Goal: Information Seeking & Learning: Learn about a topic

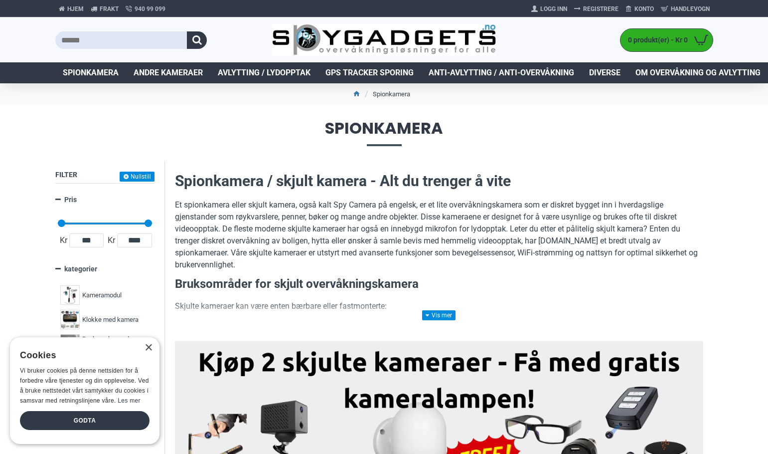
click at [344, 178] on h2 "Spionkamera / skjult kamera - Alt du trenger å vite" at bounding box center [439, 180] width 528 height 21
click at [390, 180] on h2 "Spionkamera / skjult kamera - Alt du trenger å vite" at bounding box center [439, 180] width 528 height 21
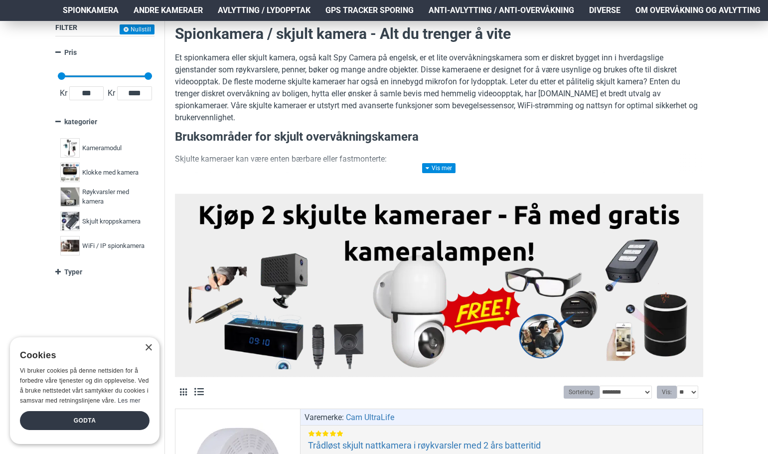
scroll to position [150, 0]
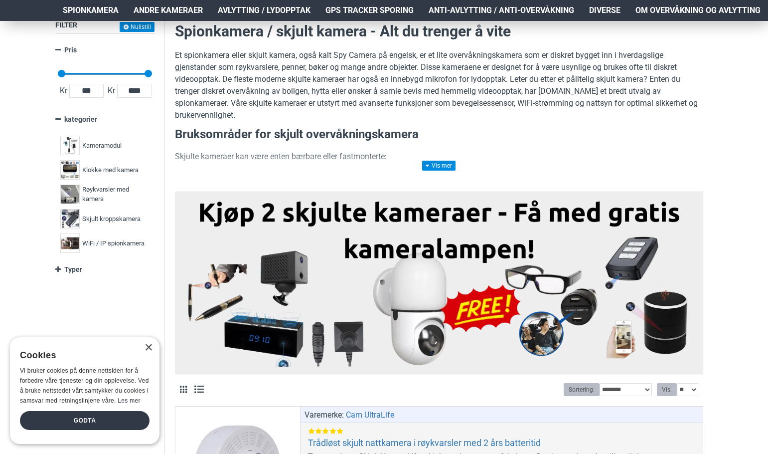
drag, startPoint x: 508, startPoint y: 80, endPoint x: 500, endPoint y: 96, distance: 17.6
click at [508, 80] on p "Et spionkamera eller skjult kamera, også kalt Spy Camera på engelsk, er et lite…" at bounding box center [439, 85] width 528 height 72
click at [525, 91] on p "Et spionkamera eller skjult kamera, også kalt Spy Camera på engelsk, er et lite…" at bounding box center [439, 85] width 528 height 72
click at [451, 105] on p "Et spionkamera eller skjult kamera, også kalt Spy Camera på engelsk, er et lite…" at bounding box center [439, 85] width 528 height 72
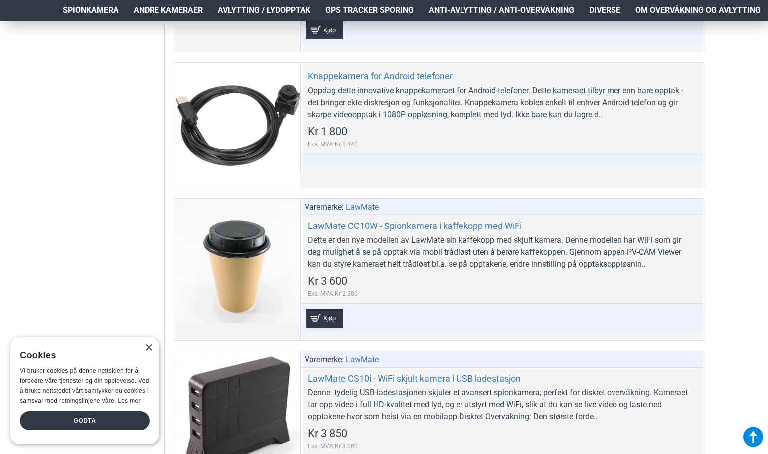
scroll to position [1645, 0]
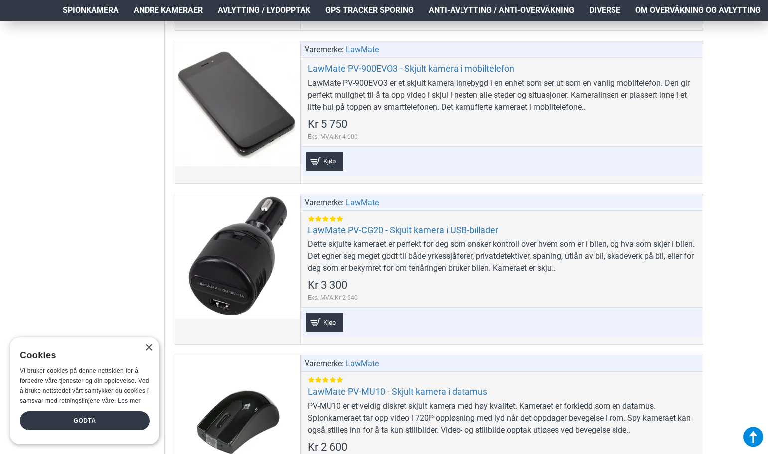
scroll to position [2293, 0]
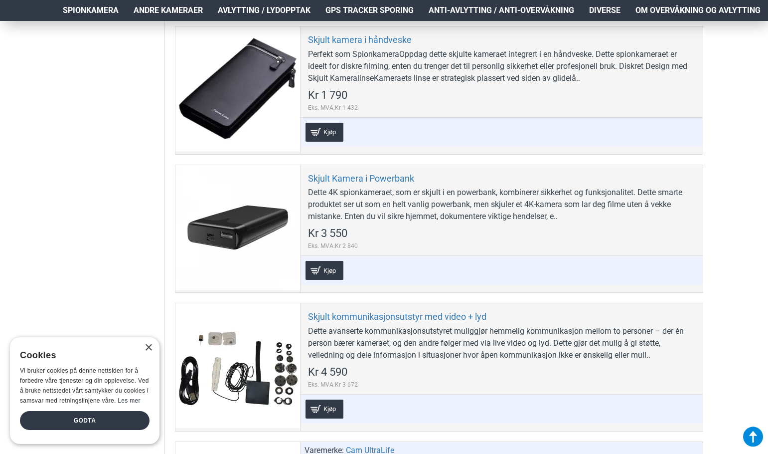
scroll to position [3190, 0]
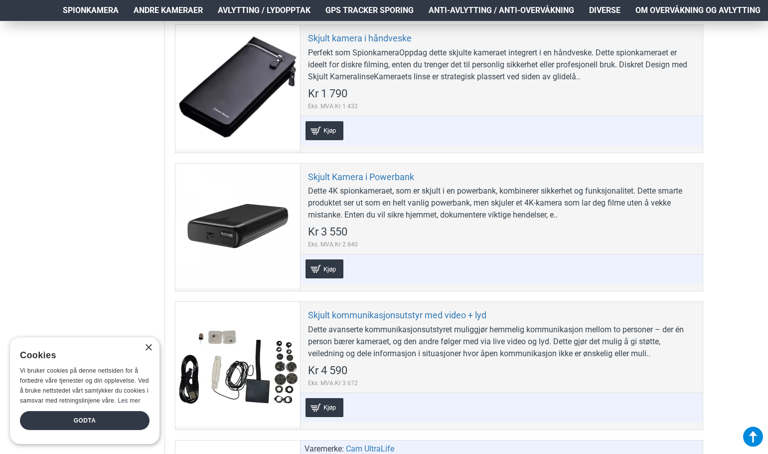
click at [93, 109] on aside "Filter Nullstill Pris Kr 998 Kr 6 400 Kr 998 Kr 6 400 Kr 998 — Kr 6 400 *******…" at bounding box center [110, 52] width 110 height 6165
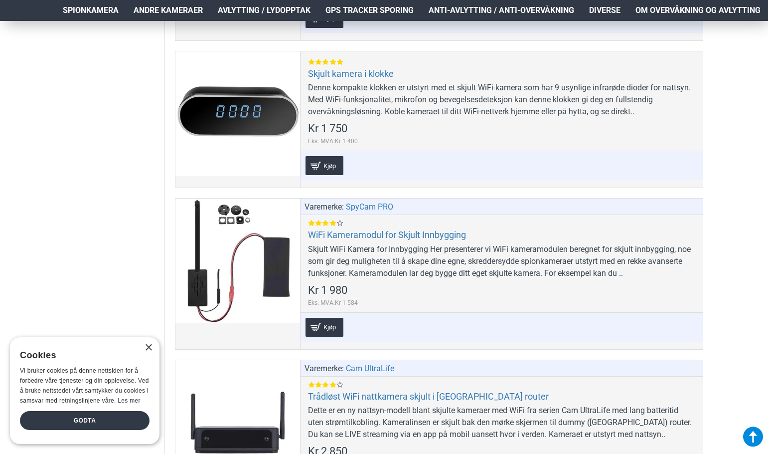
scroll to position [5333, 0]
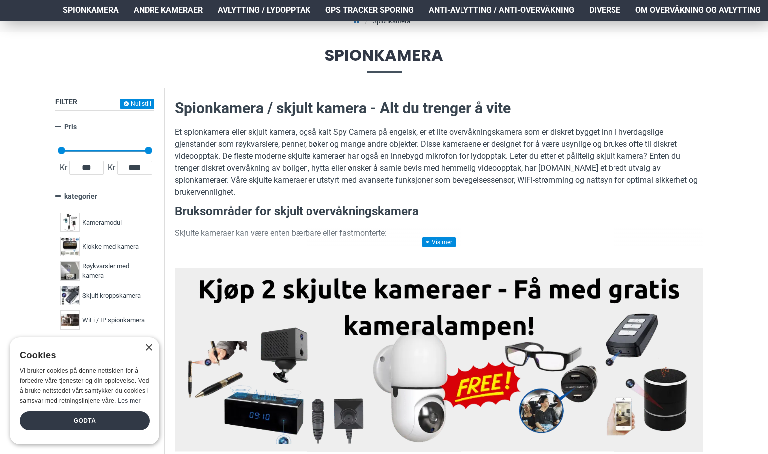
scroll to position [0, 0]
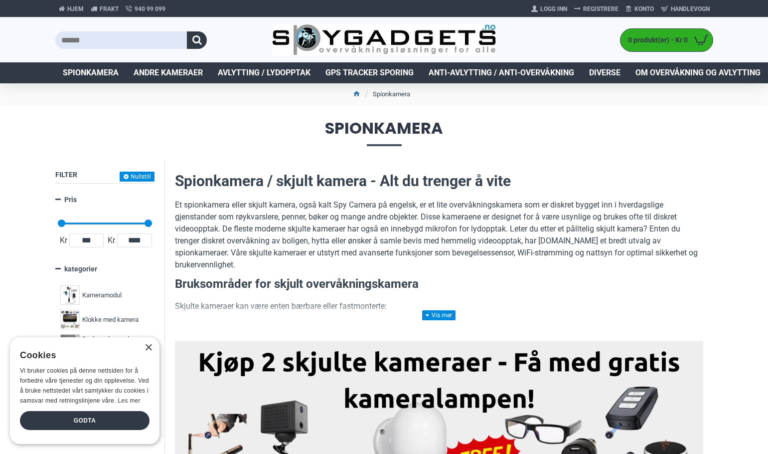
drag, startPoint x: 301, startPoint y: 130, endPoint x: 284, endPoint y: 110, distance: 26.9
click at [301, 130] on span "Spionkamera" at bounding box center [384, 132] width 658 height 25
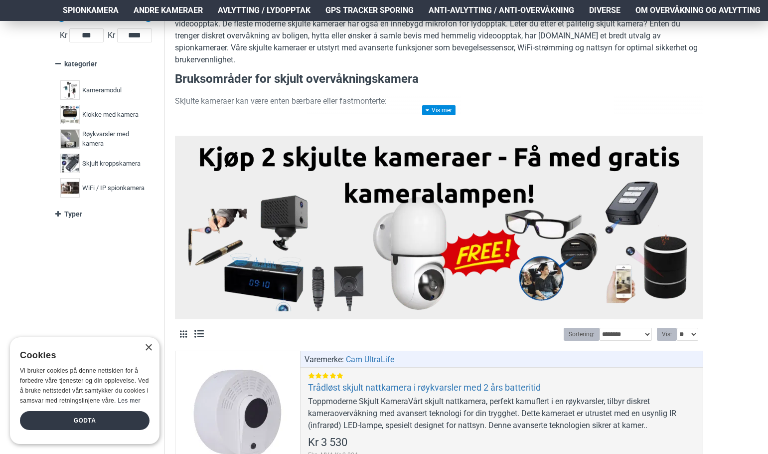
scroll to position [249, 0]
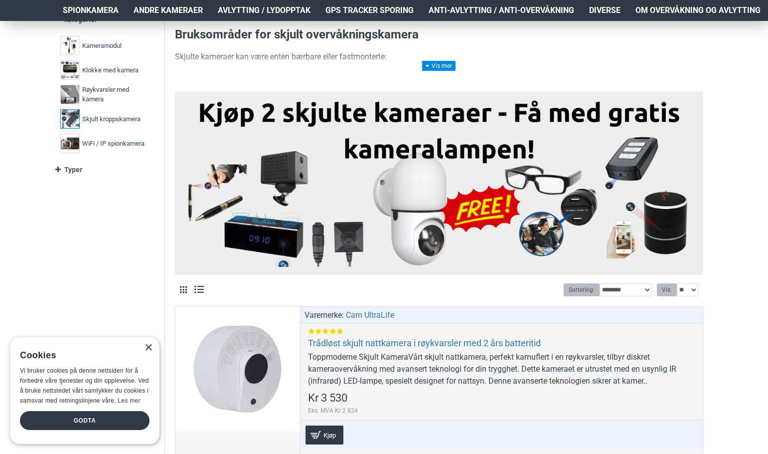
drag, startPoint x: 122, startPoint y: 115, endPoint x: 76, endPoint y: 122, distance: 46.9
click at [76, 122] on img at bounding box center [69, 118] width 19 height 19
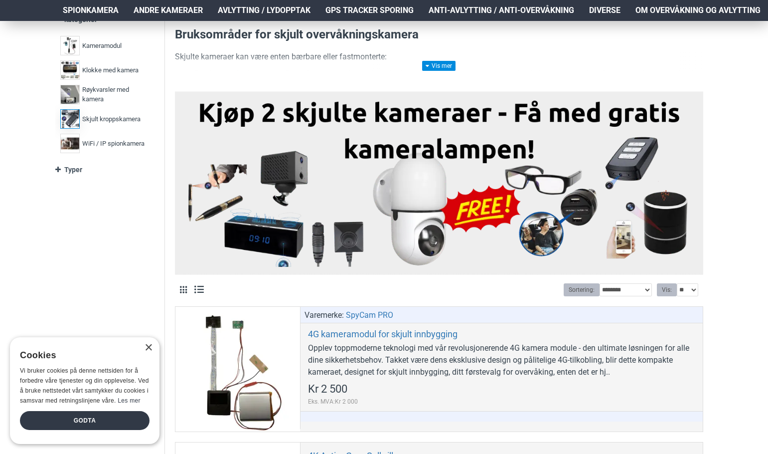
click at [106, 120] on span "Skjult kroppskamera" at bounding box center [111, 119] width 58 height 10
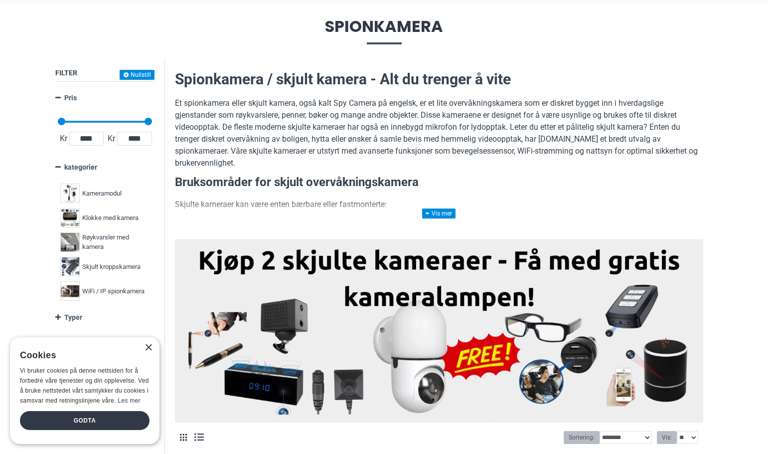
scroll to position [100, 0]
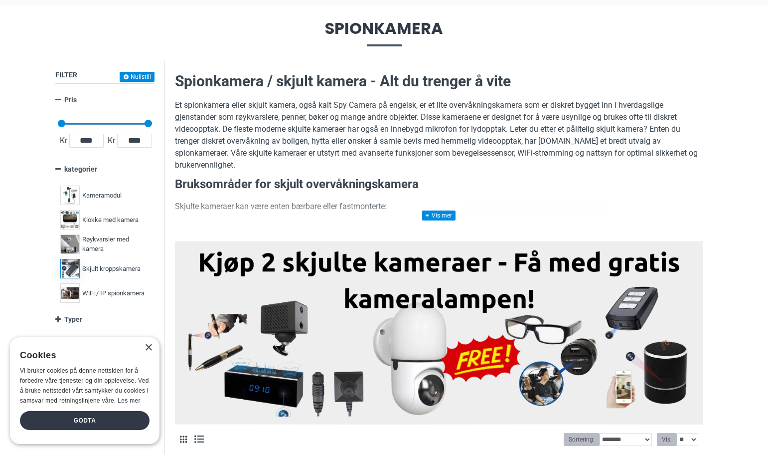
click at [101, 276] on label "Skjult kroppskamera 15" at bounding box center [105, 268] width 94 height 24
drag, startPoint x: 97, startPoint y: 268, endPoint x: 85, endPoint y: 267, distance: 12.0
click at [96, 268] on span "Skjult kroppskamera" at bounding box center [111, 269] width 58 height 10
click at [84, 267] on span "Skjult kroppskamera" at bounding box center [111, 269] width 58 height 10
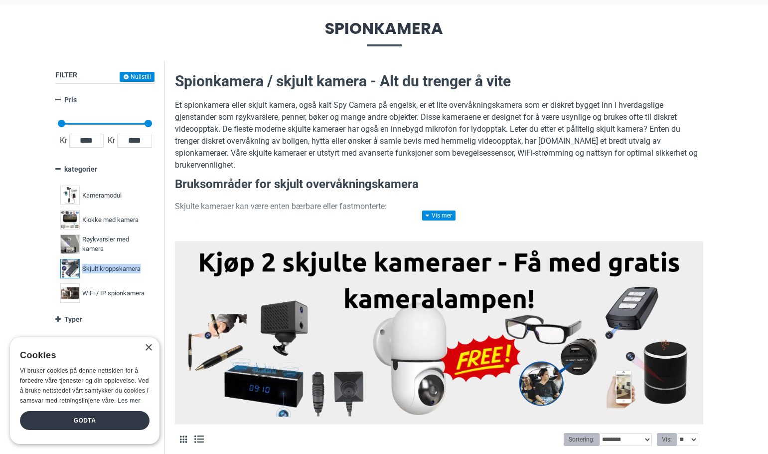
click at [84, 267] on span "Skjult kroppskamera" at bounding box center [111, 269] width 58 height 10
click at [396, 165] on p "Et spionkamera eller skjult kamera, også kalt Spy Camera på engelsk, er et lite…" at bounding box center [439, 135] width 528 height 72
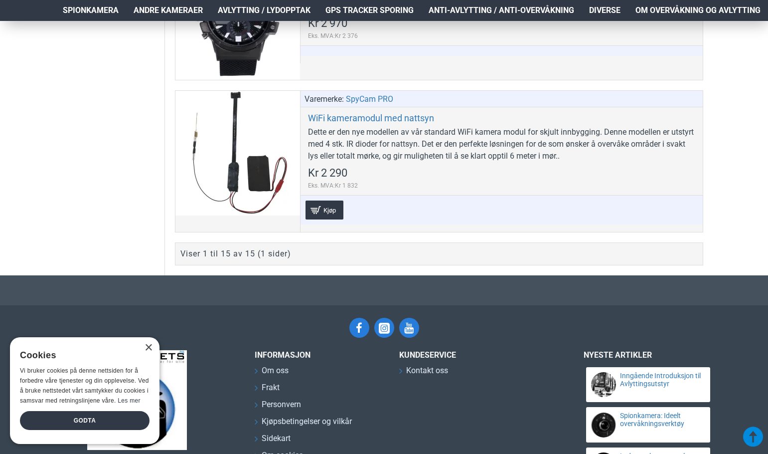
scroll to position [2462, 0]
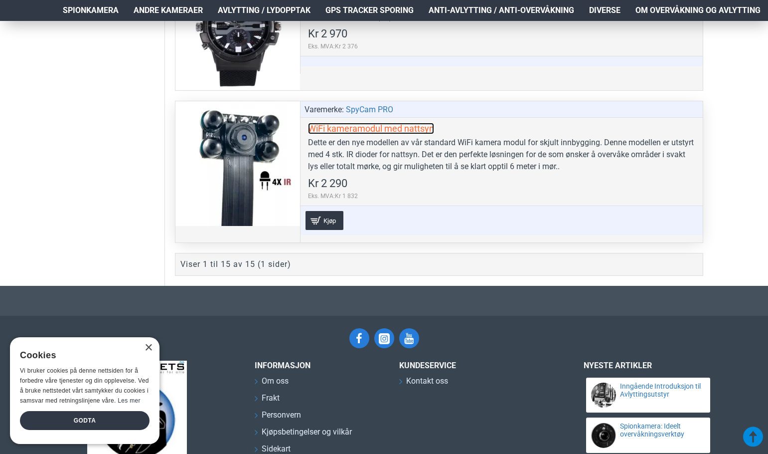
drag, startPoint x: 339, startPoint y: 122, endPoint x: 321, endPoint y: 129, distance: 19.4
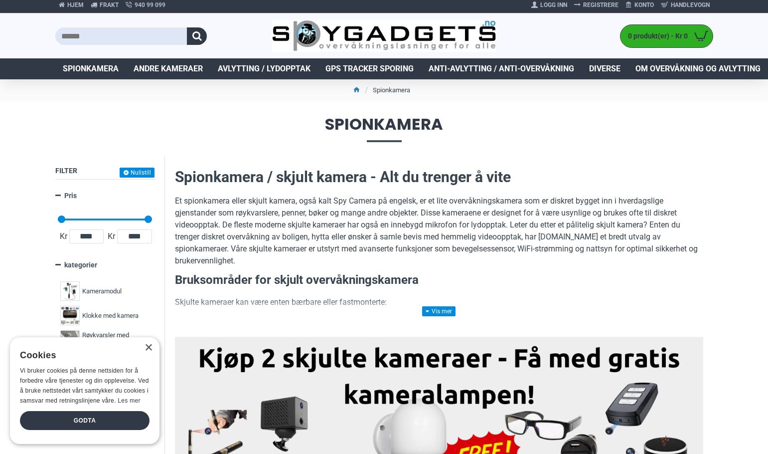
scroll to position [0, 0]
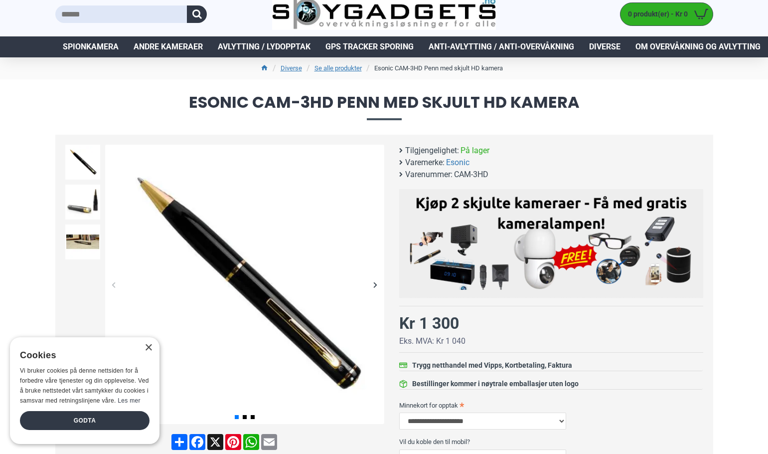
scroll to position [150, 0]
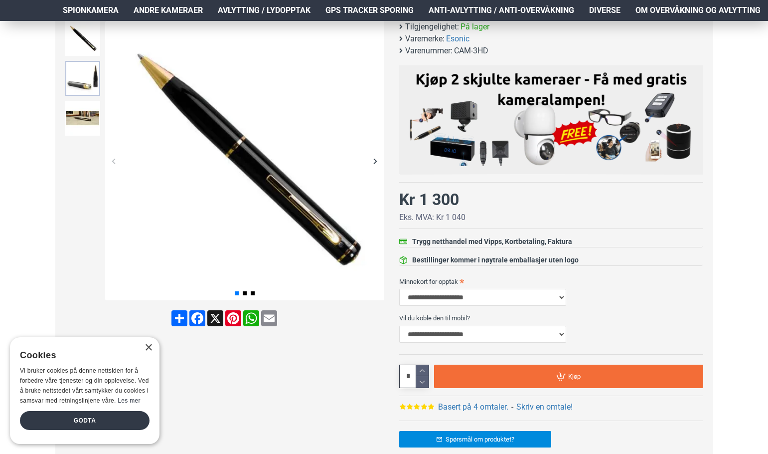
click at [88, 87] on img at bounding box center [82, 78] width 35 height 35
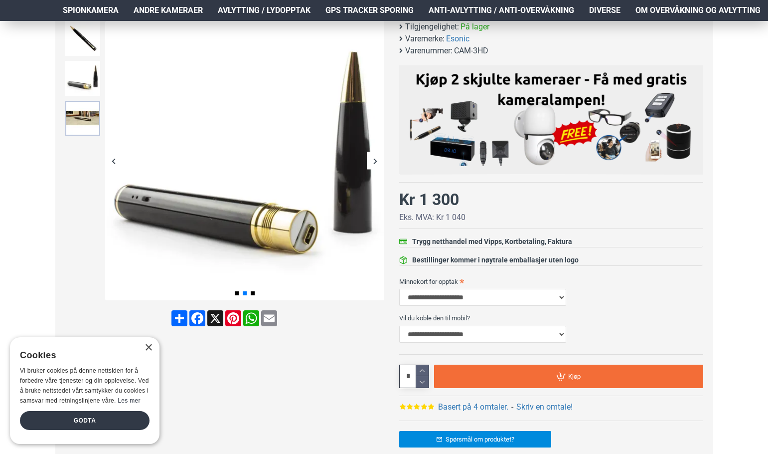
click at [71, 124] on img at bounding box center [82, 118] width 35 height 35
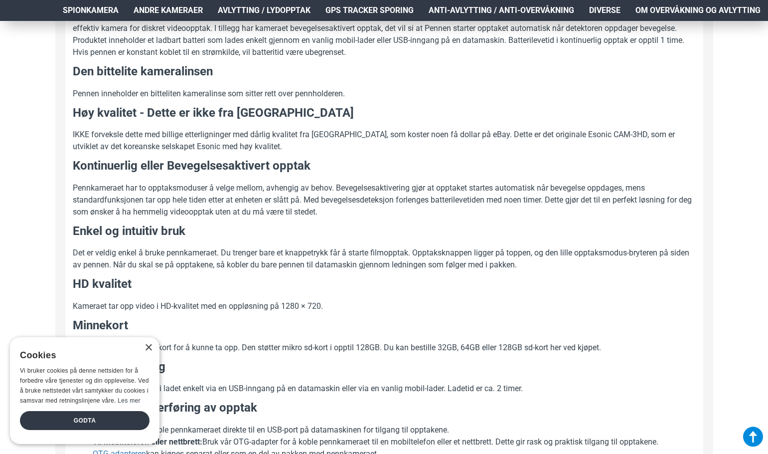
scroll to position [698, 0]
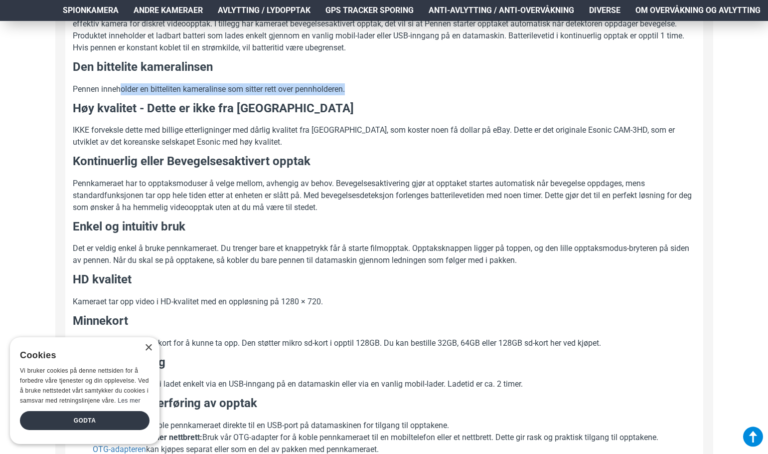
drag, startPoint x: 121, startPoint y: 87, endPoint x: 360, endPoint y: 94, distance: 239.4
click at [360, 94] on p "Pennen inneholder en bitteliten kameralinse som sitter rett over pennholderen." at bounding box center [384, 89] width 623 height 12
click at [276, 89] on p "Pennen inneholder en bitteliten kameralinse som sitter rett over pennholderen." at bounding box center [384, 89] width 623 height 12
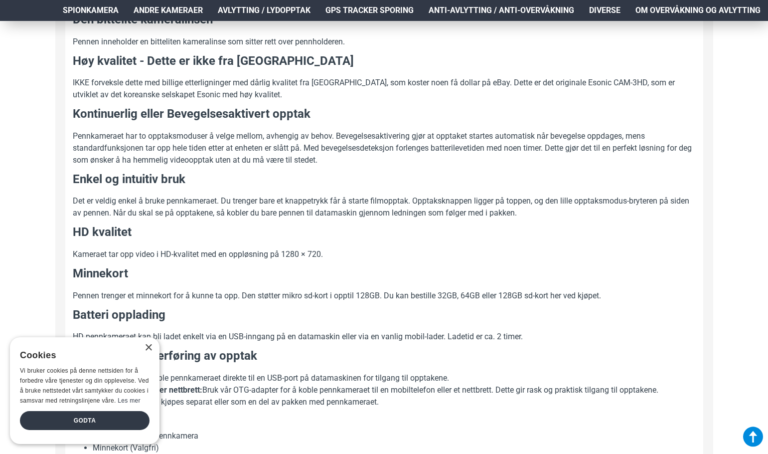
scroll to position [748, 0]
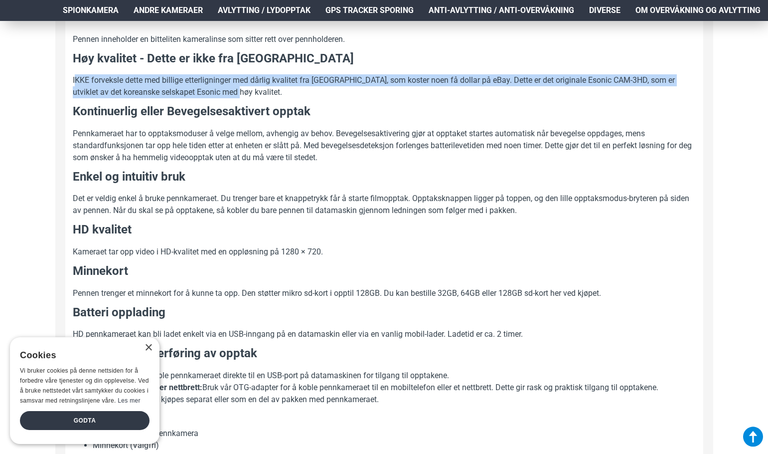
drag, startPoint x: 84, startPoint y: 81, endPoint x: 293, endPoint y: 93, distance: 209.2
click at [293, 93] on p "IKKE forveksle dette med billige etterligninger med dårlig kvalitet fra [GEOGRA…" at bounding box center [384, 86] width 623 height 24
click at [311, 90] on p "IKKE forveksle dette med billige etterligninger med dårlig kvalitet fra [GEOGRA…" at bounding box center [384, 86] width 623 height 24
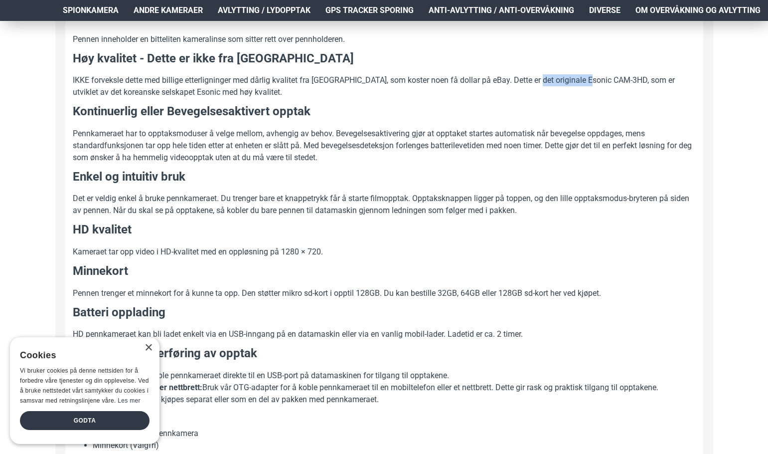
drag, startPoint x: 529, startPoint y: 80, endPoint x: 594, endPoint y: 76, distance: 64.4
click at [594, 76] on p "IKKE forveksle dette med billige etterligninger med dårlig kvalitet fra [GEOGRA…" at bounding box center [384, 86] width 623 height 24
click at [333, 120] on div "Pennkamera for sikret videoopptak med lyd [PERSON_NAME] er et effektivt utstyr …" at bounding box center [384, 375] width 623 height 977
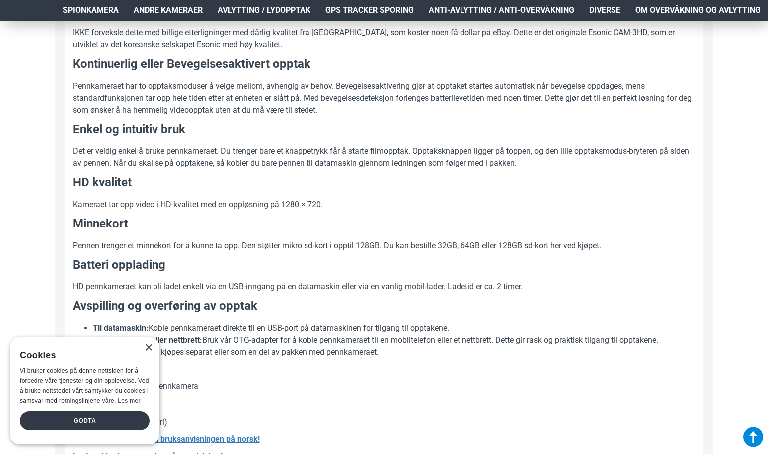
scroll to position [797, 0]
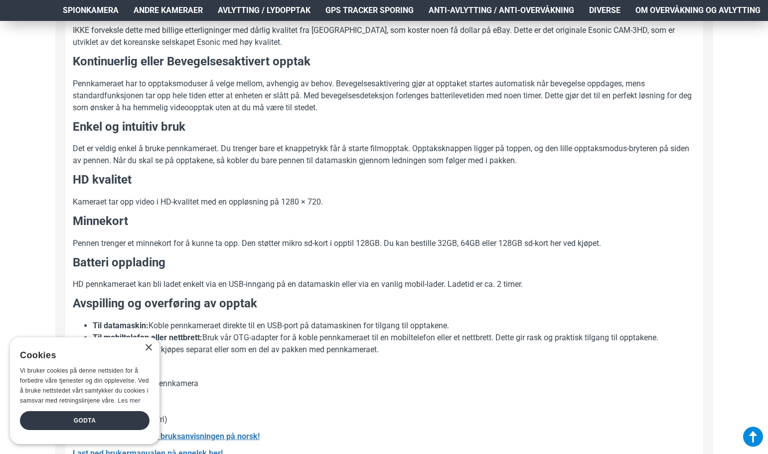
click at [280, 117] on div "Pennkamera for sikret videoopptak med lyd [PERSON_NAME] er et effektivt utstyr …" at bounding box center [384, 325] width 623 height 977
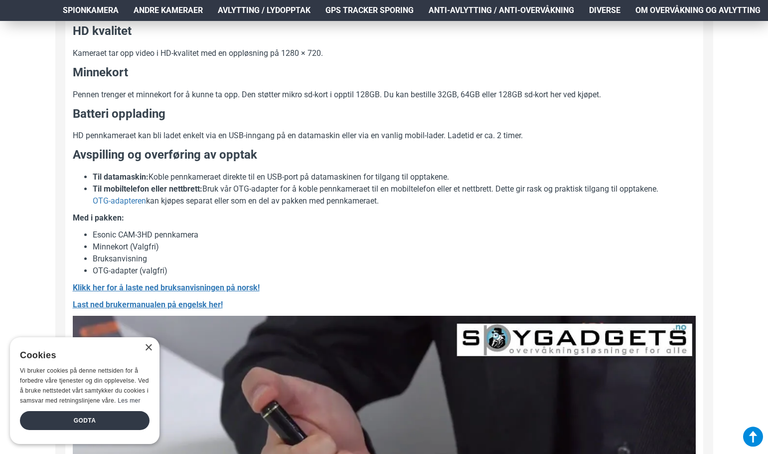
scroll to position [947, 0]
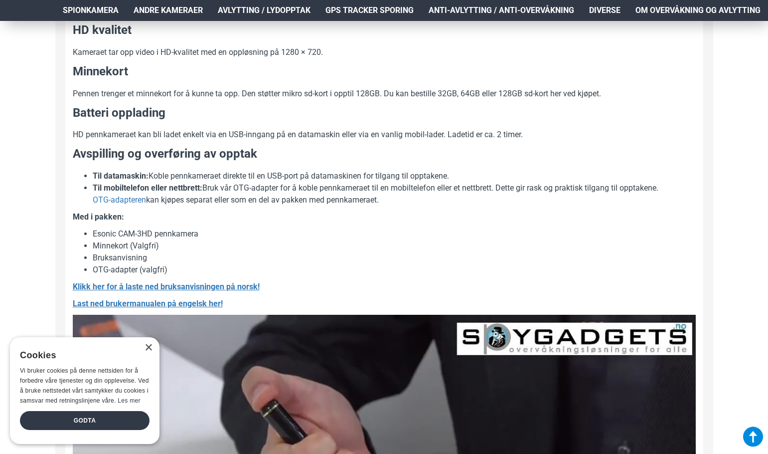
click at [217, 51] on p "Kameraet tar opp video i HD-kvalitet med en oppløsning på 1280 × 720." at bounding box center [384, 52] width 623 height 12
click at [355, 94] on p "Pennen trenger et minnekort for å kunne ta opp. Den støtter mikro sd-kort i opp…" at bounding box center [384, 94] width 623 height 12
click at [290, 135] on p "HD pennkameraet kan bli ladet enkelt via en USB-inngang på en datamaskin eller …" at bounding box center [384, 135] width 623 height 12
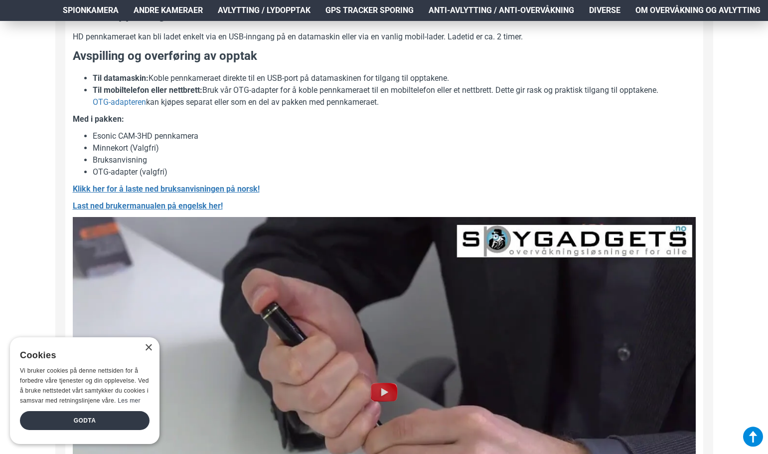
scroll to position [1047, 0]
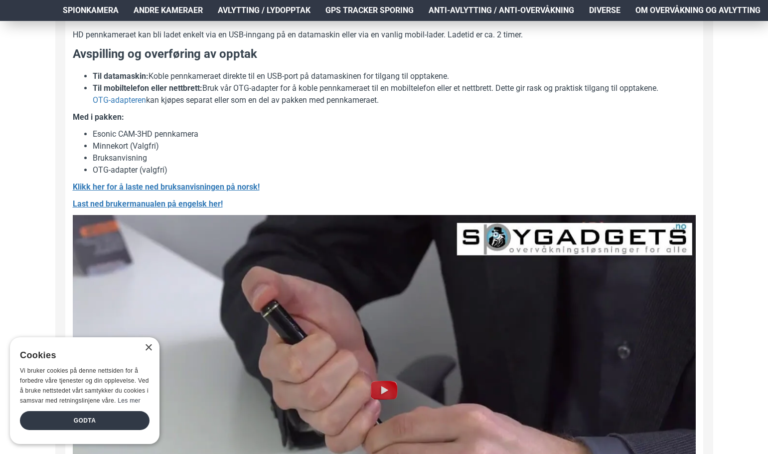
click at [247, 123] on div "Pennkamera for sikret videoopptak med lyd [PERSON_NAME] er et effektivt utstyr …" at bounding box center [384, 76] width 623 height 977
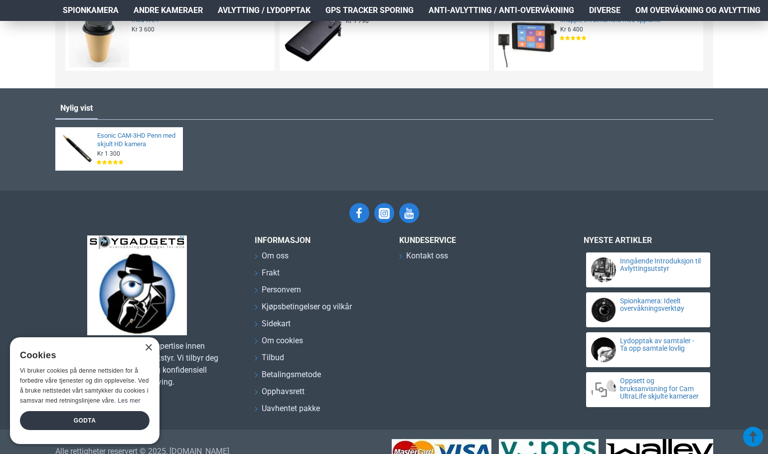
scroll to position [1695, 0]
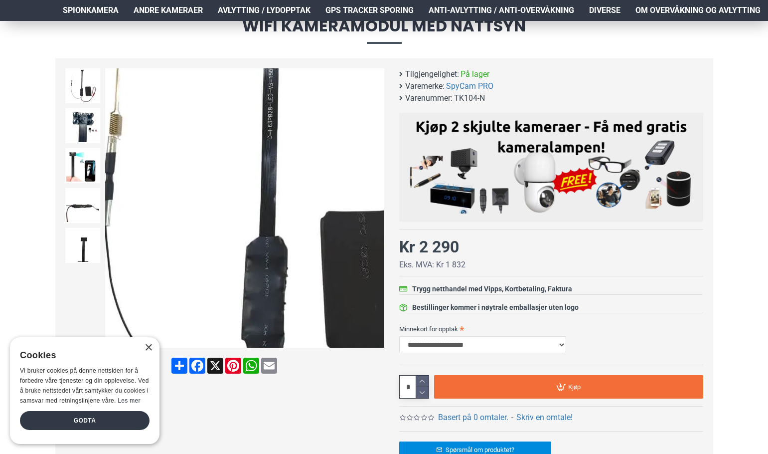
scroll to position [100, 0]
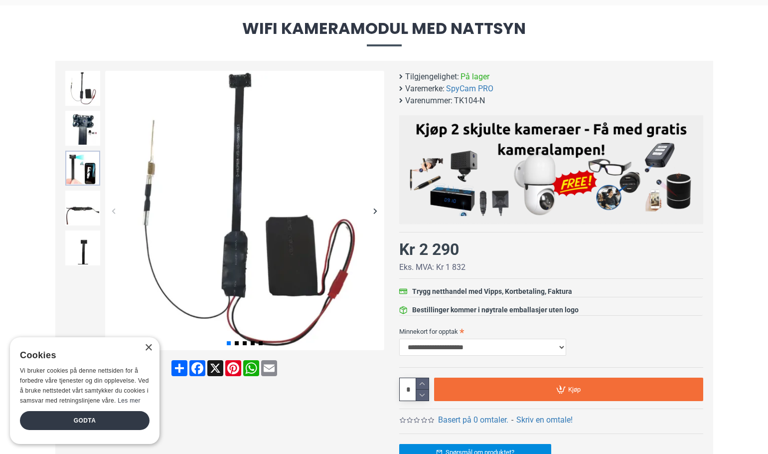
click at [74, 171] on img at bounding box center [82, 168] width 35 height 35
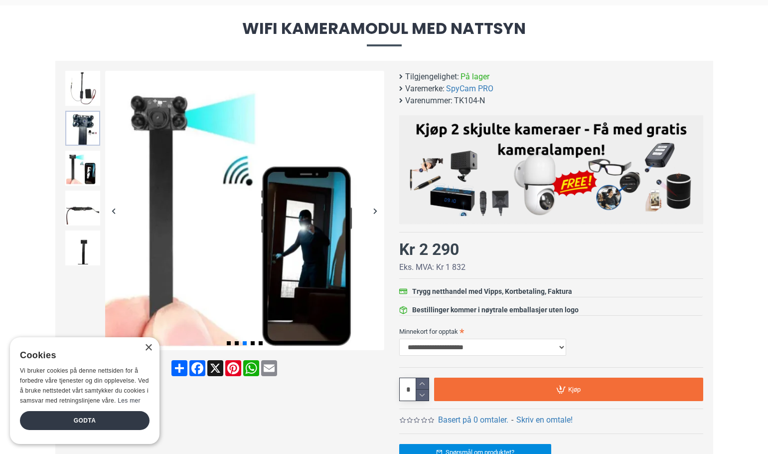
click at [73, 119] on img at bounding box center [82, 128] width 35 height 35
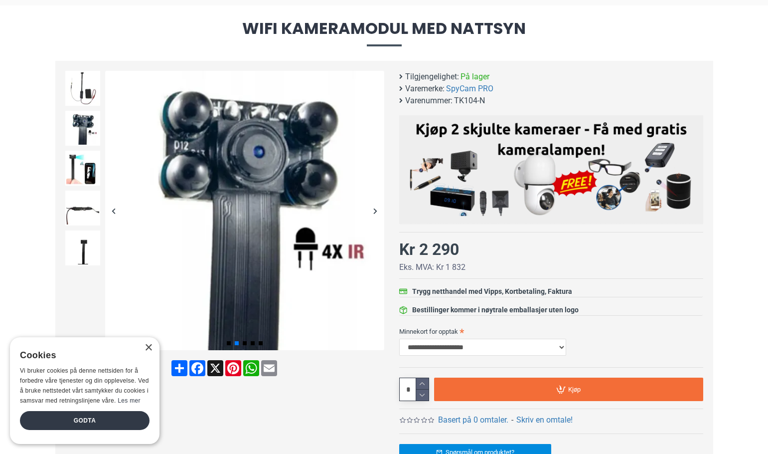
click at [81, 188] on div at bounding box center [83, 208] width 40 height 40
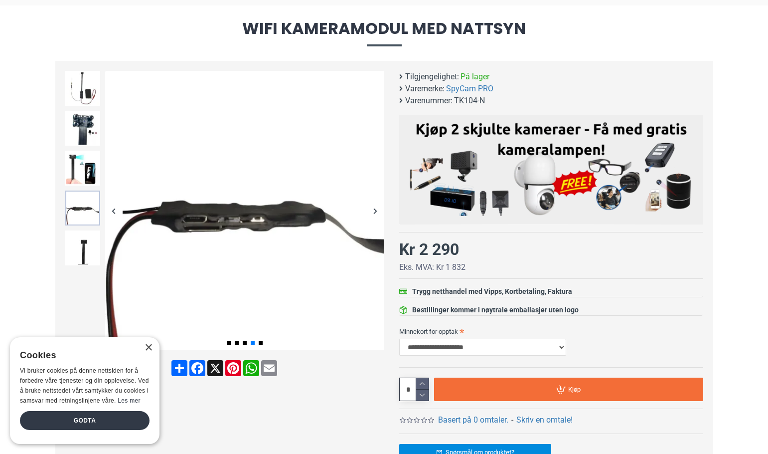
click at [78, 222] on img at bounding box center [82, 207] width 35 height 35
click at [72, 93] on img at bounding box center [82, 88] width 35 height 35
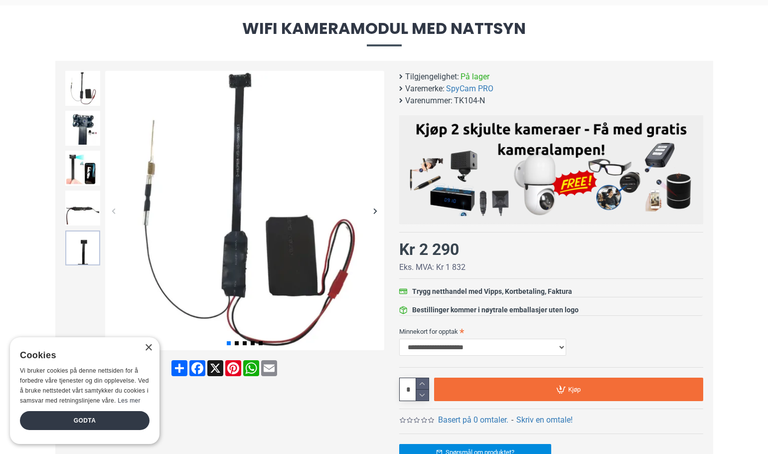
click at [80, 252] on img at bounding box center [82, 247] width 35 height 35
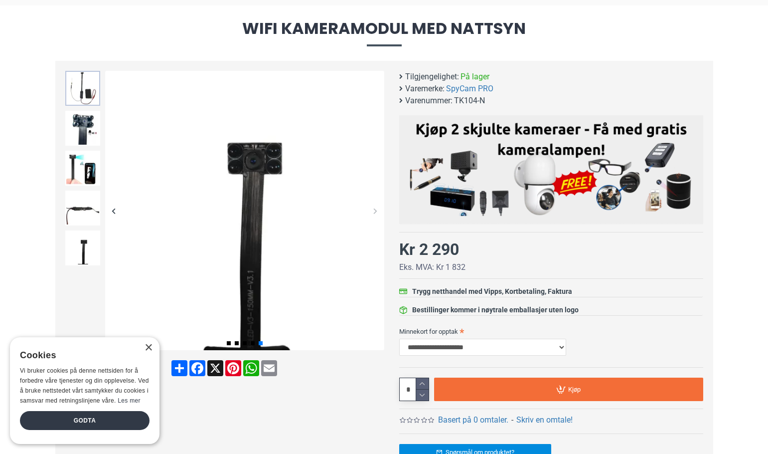
click at [81, 92] on img at bounding box center [82, 88] width 35 height 35
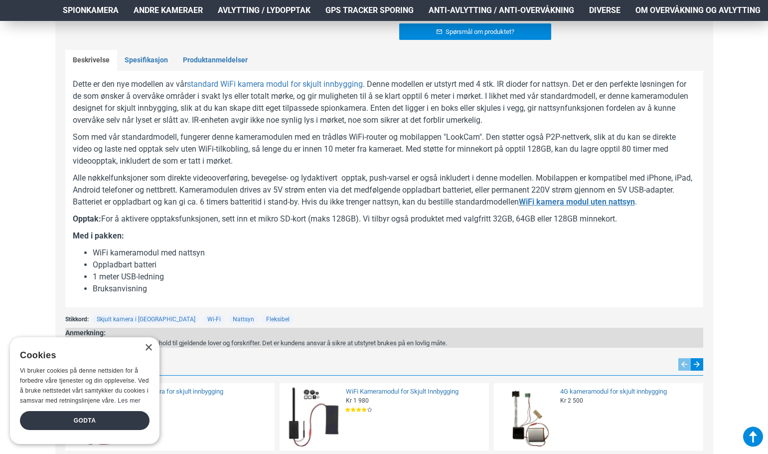
scroll to position [548, 0]
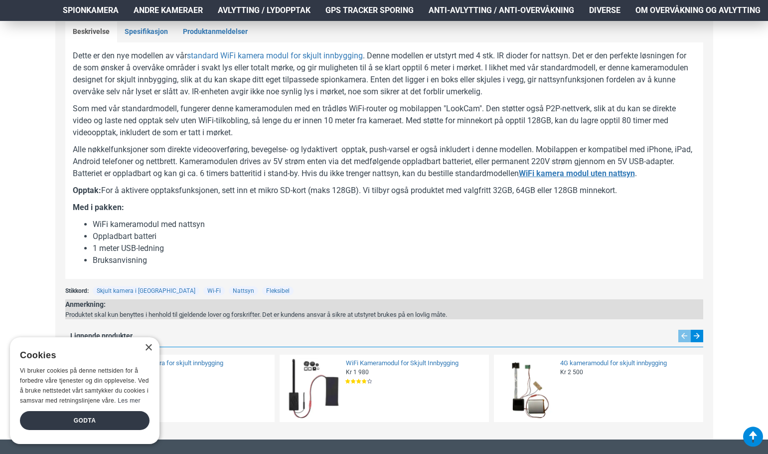
click at [257, 137] on p "Som med vår standardmodell, fungerer denne kameramodulen med en trådløs WiFi-ro…" at bounding box center [384, 121] width 623 height 36
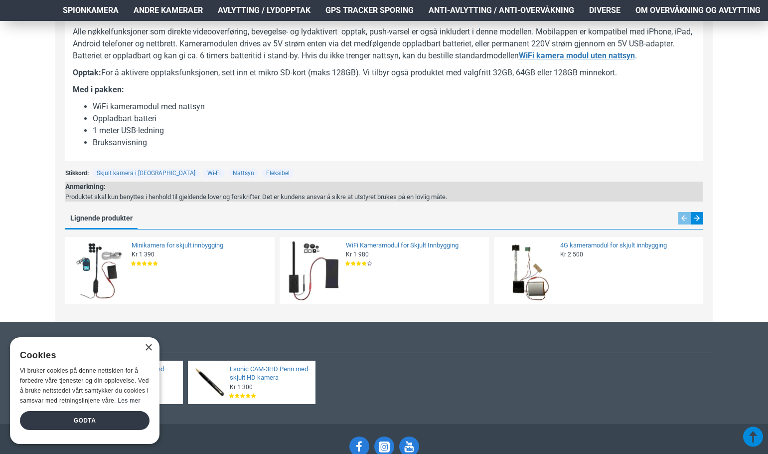
scroll to position [698, 0]
